Goal: Navigation & Orientation: Find specific page/section

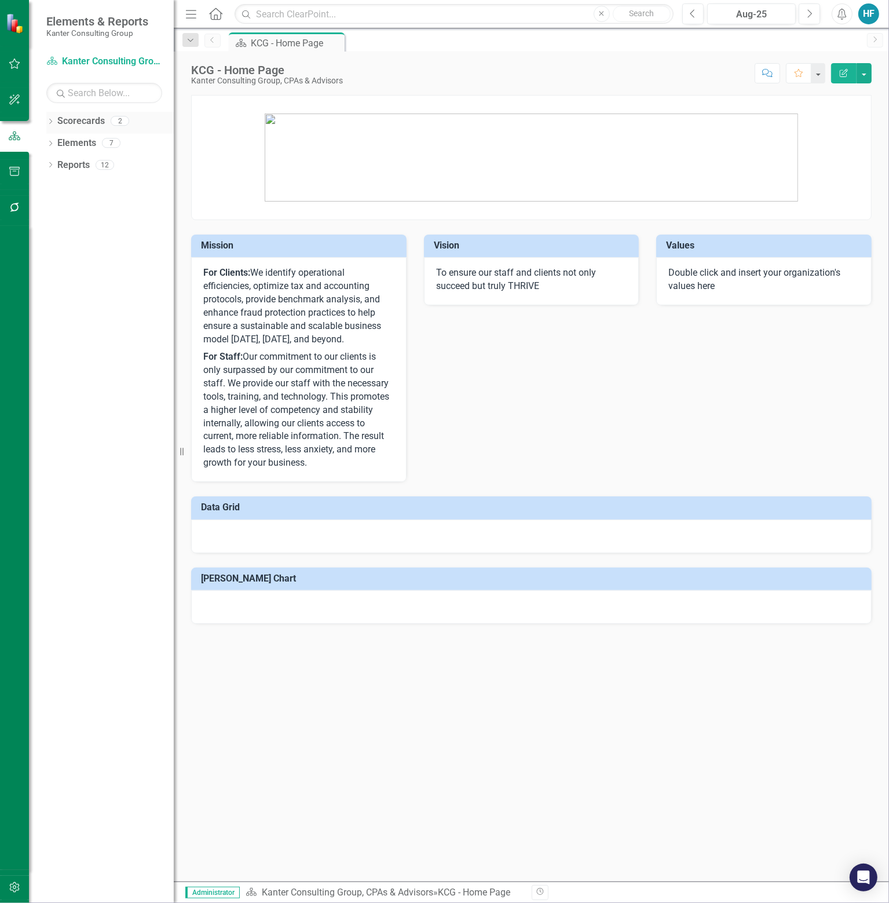
click at [88, 118] on link "Scorecards" at bounding box center [81, 121] width 48 height 13
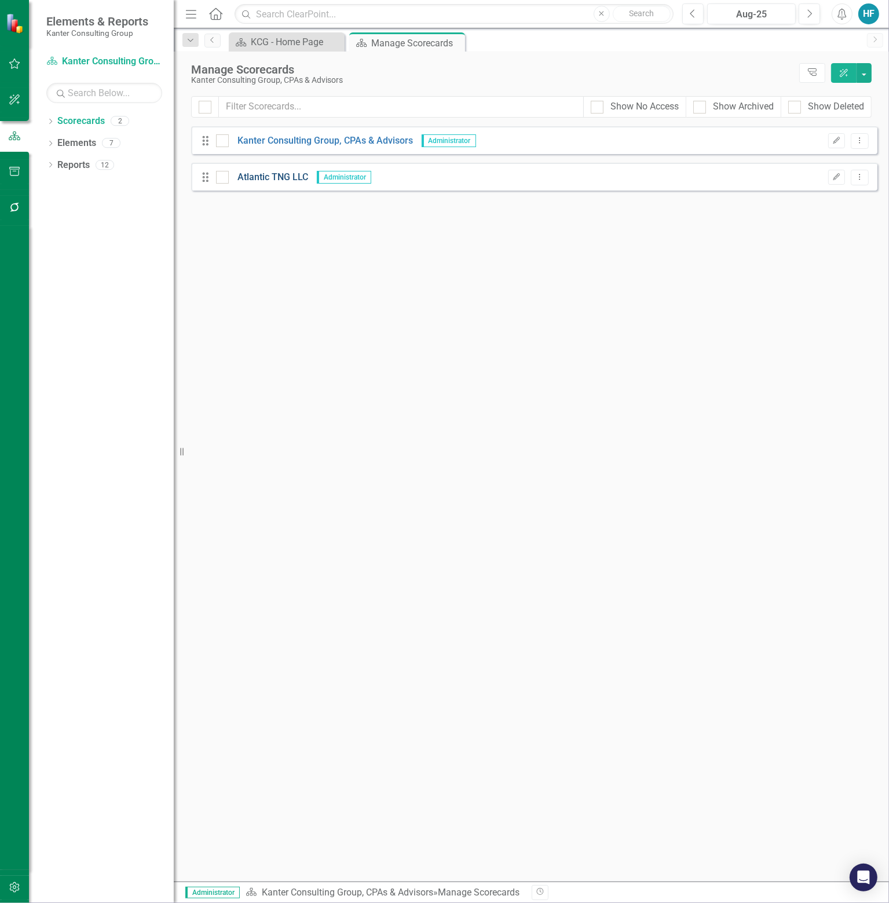
click at [274, 177] on link "Atlantic TNG LLC" at bounding box center [268, 177] width 79 height 13
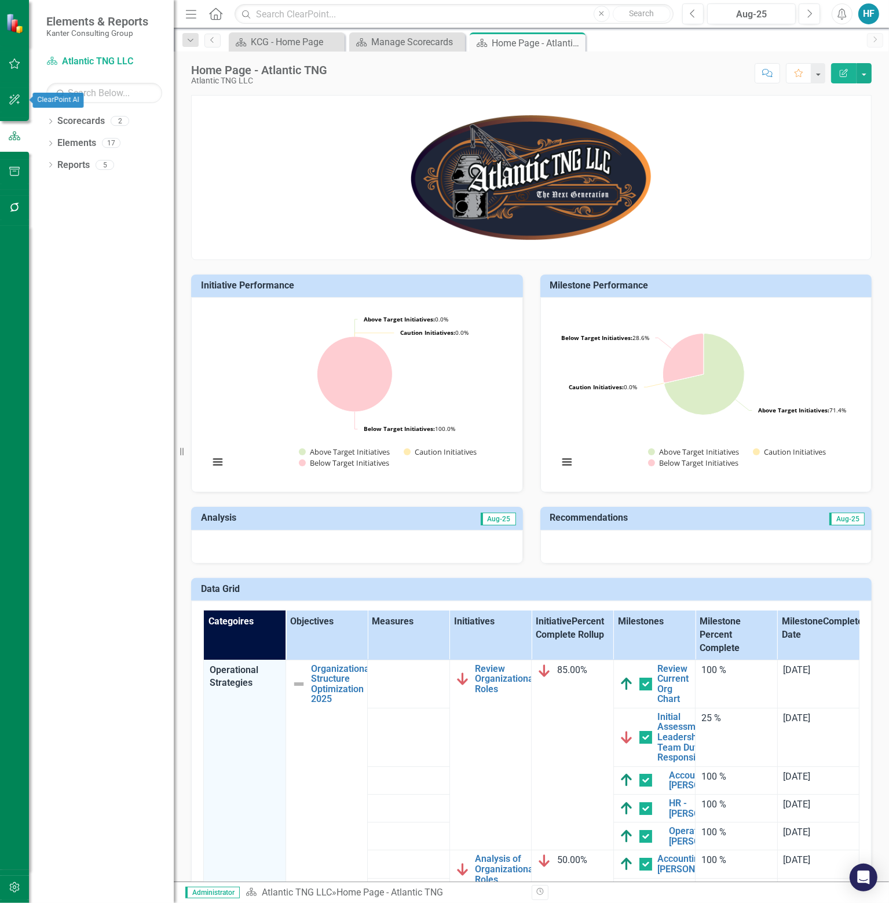
click at [19, 99] on icon "button" at bounding box center [15, 99] width 12 height 9
click at [86, 81] on link "AI Assistants" at bounding box center [104, 80] width 116 height 13
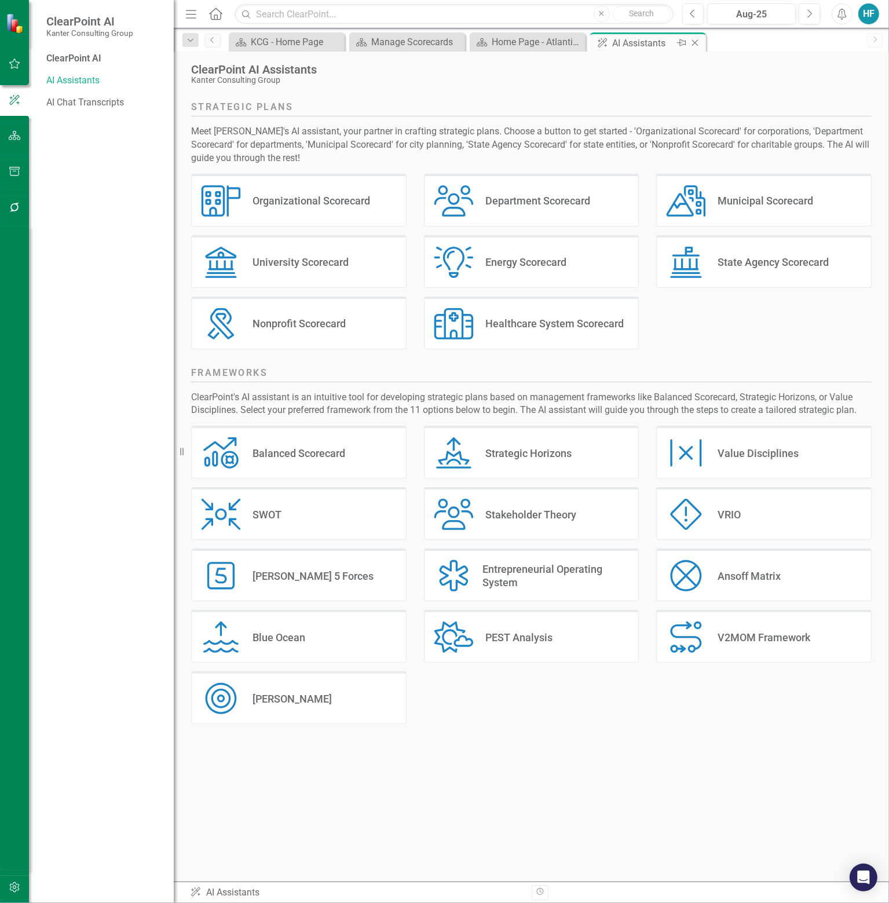
click at [695, 43] on icon "Close" at bounding box center [695, 42] width 12 height 9
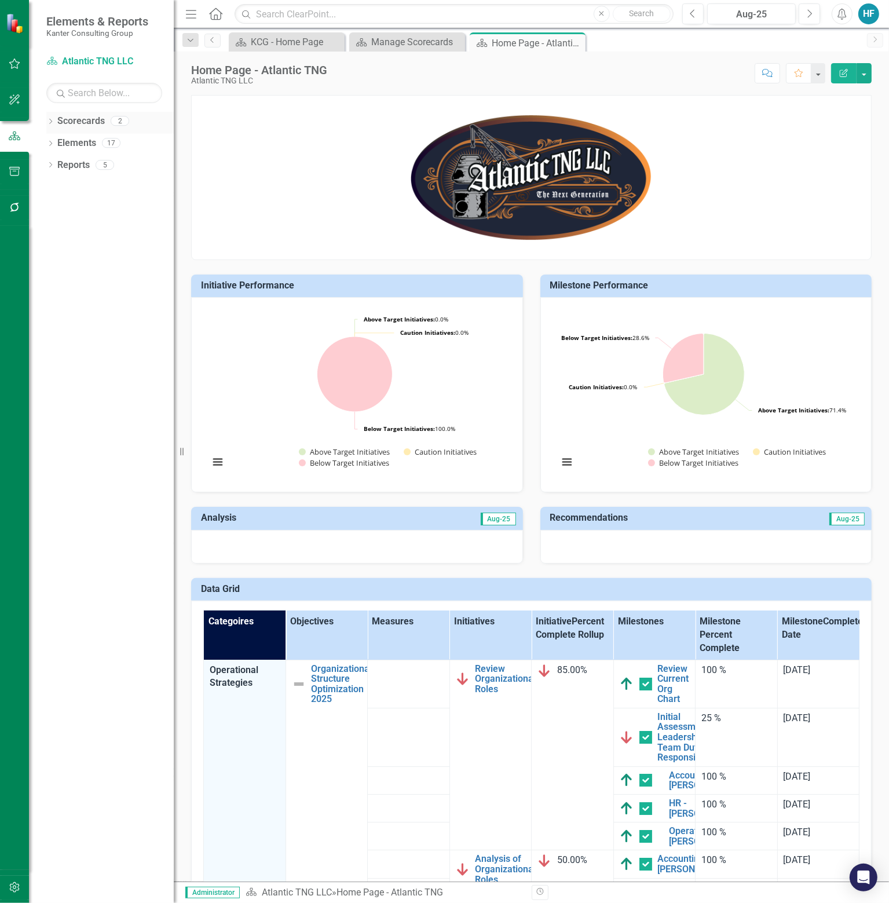
click at [65, 119] on link "Scorecards" at bounding box center [81, 121] width 48 height 13
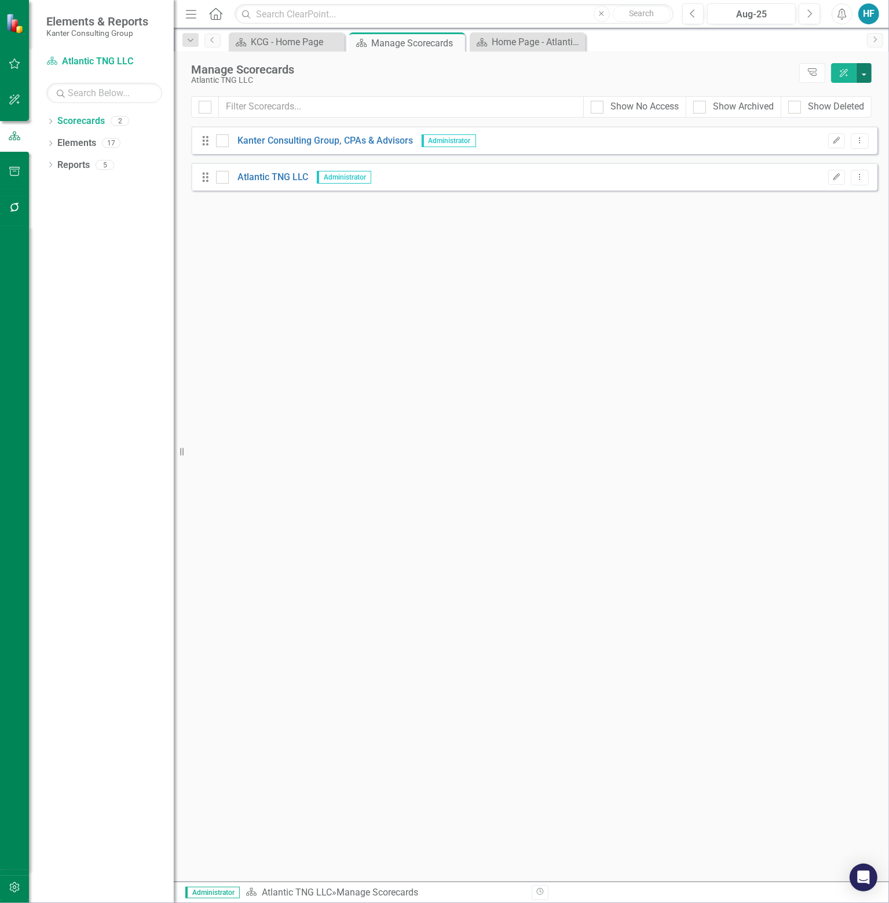
click at [867, 74] on button "button" at bounding box center [864, 73] width 15 height 20
